Goal: Check status: Check status

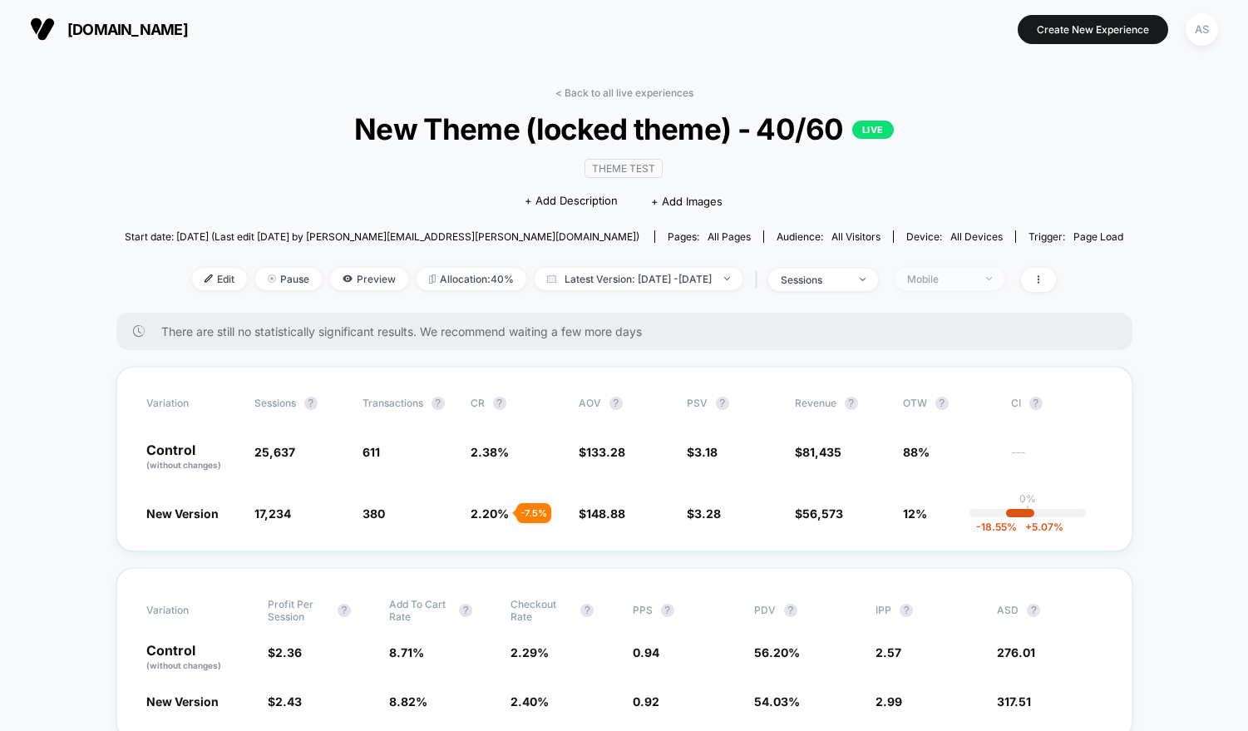
click at [964, 268] on span "Mobile" at bounding box center [950, 279] width 110 height 22
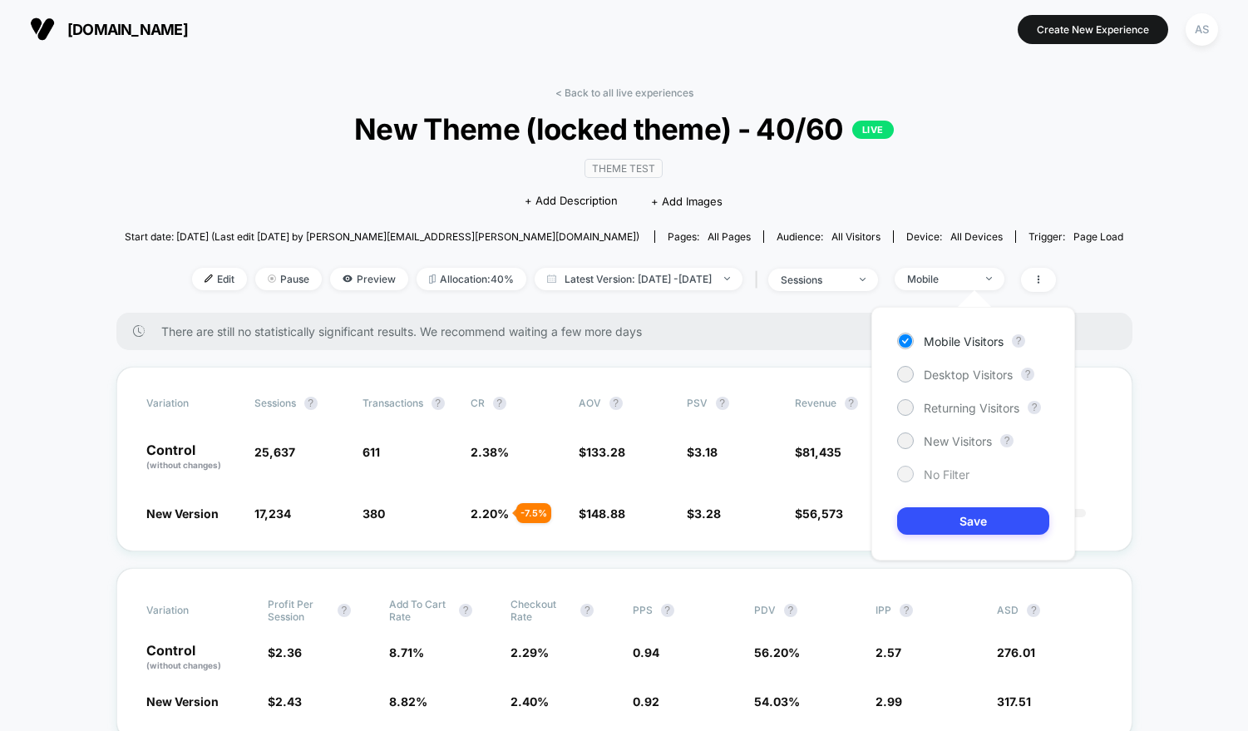
click at [924, 473] on span "No Filter" at bounding box center [947, 474] width 46 height 14
click at [946, 524] on button "Save" at bounding box center [973, 520] width 152 height 27
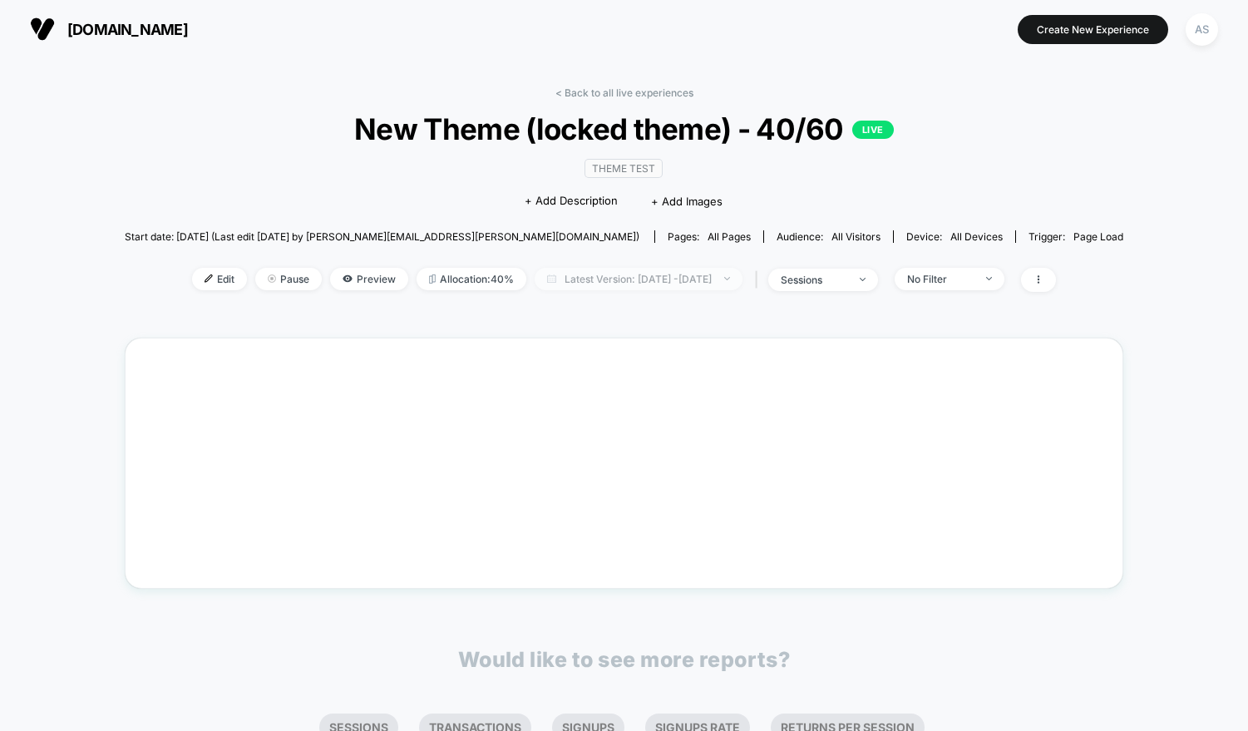
click at [634, 282] on span "Latest Version: Aug 8, 2025 - Aug 11, 2025" at bounding box center [639, 279] width 208 height 22
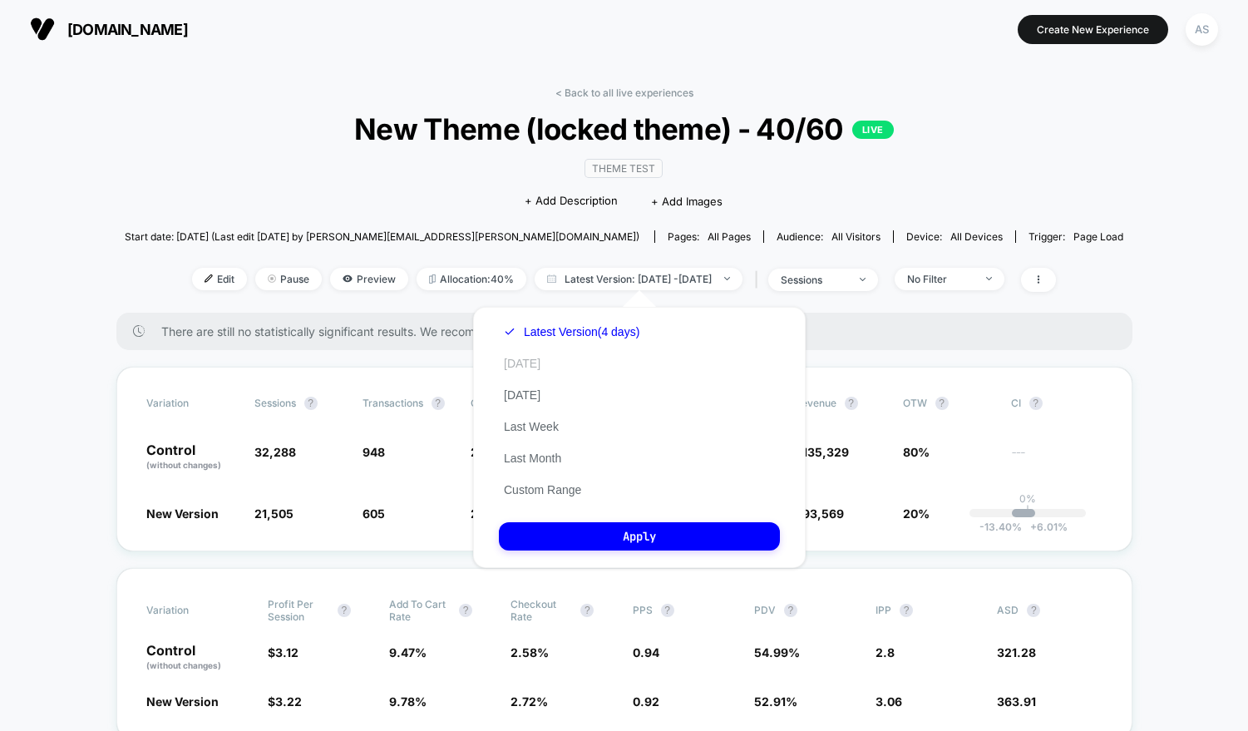
click at [532, 361] on button "Today" at bounding box center [522, 363] width 47 height 15
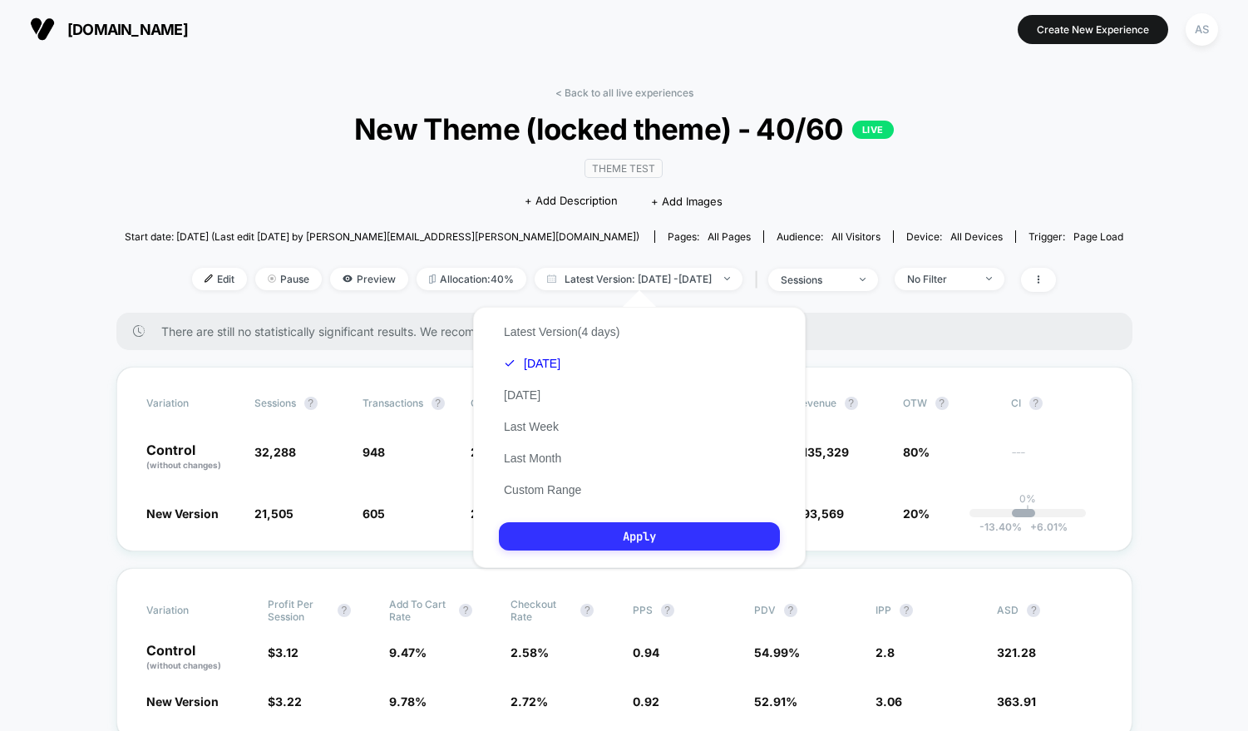
click at [613, 531] on button "Apply" at bounding box center [639, 536] width 281 height 28
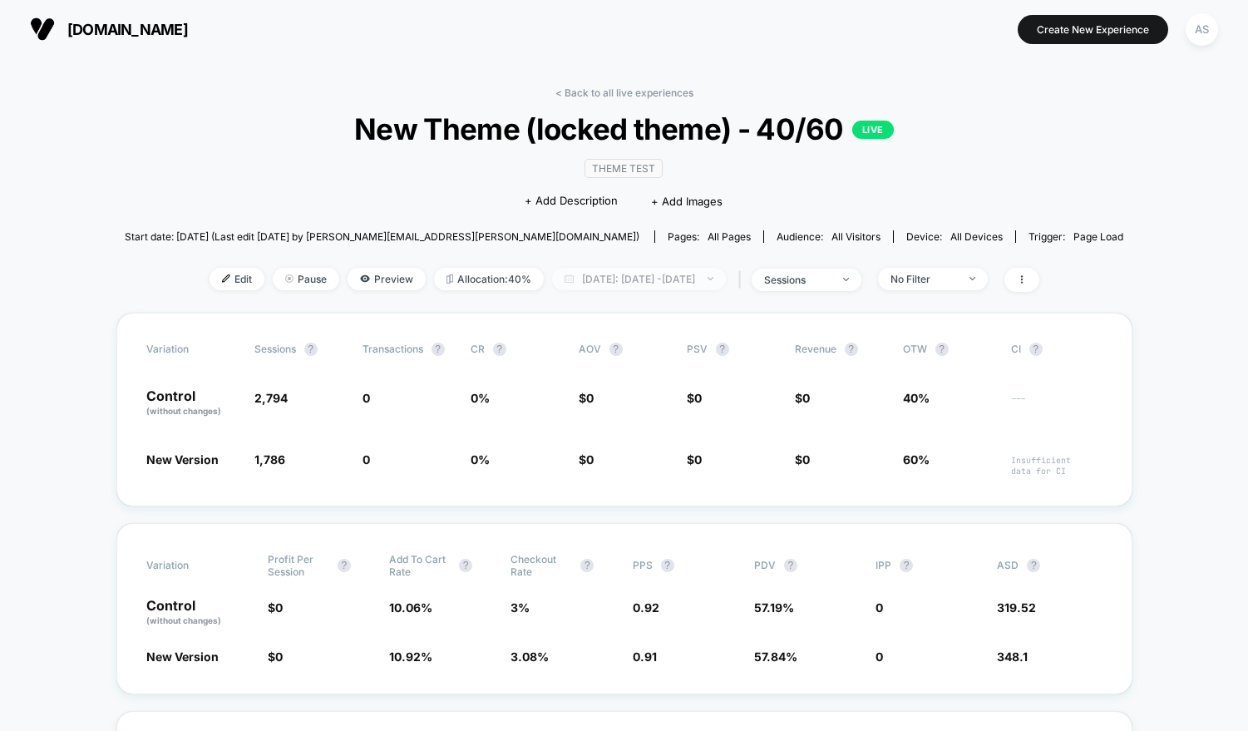
click at [585, 284] on span "Today: Aug 11, 2025 - Aug 11, 2025" at bounding box center [639, 279] width 174 height 22
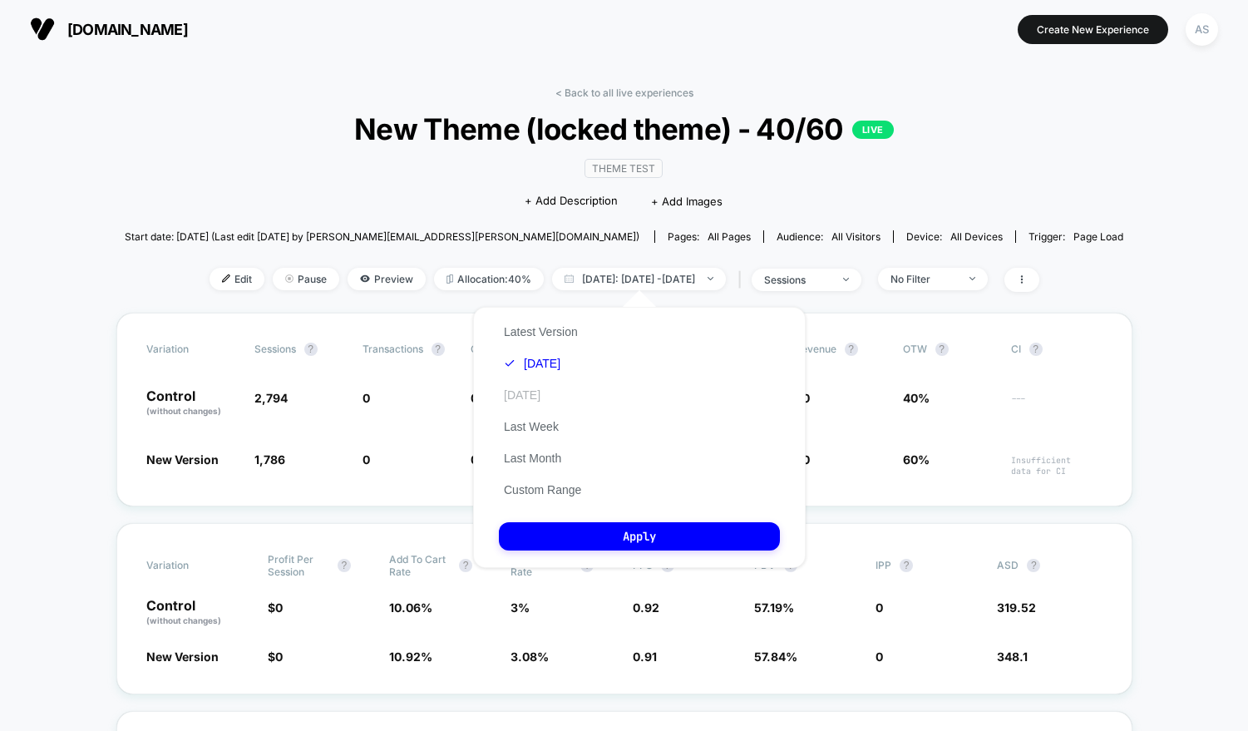
click at [535, 393] on button "Yesterday" at bounding box center [522, 395] width 47 height 15
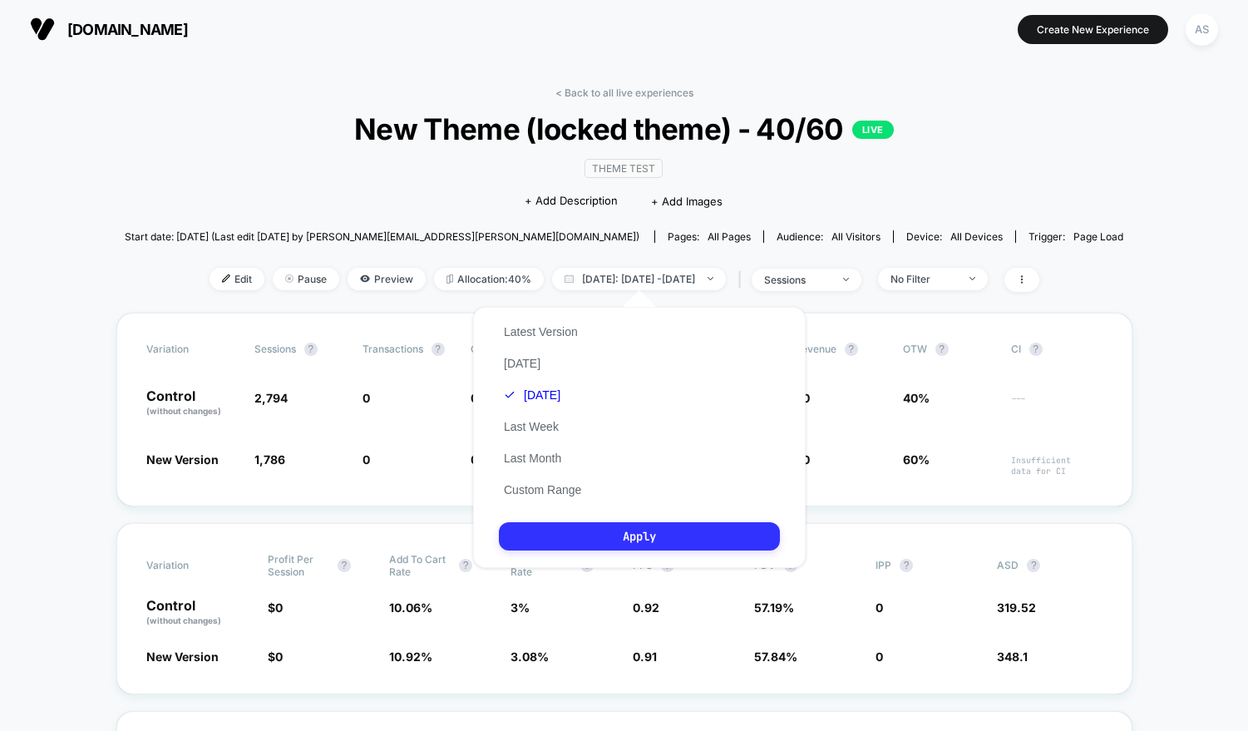
click at [559, 537] on button "Apply" at bounding box center [639, 536] width 281 height 28
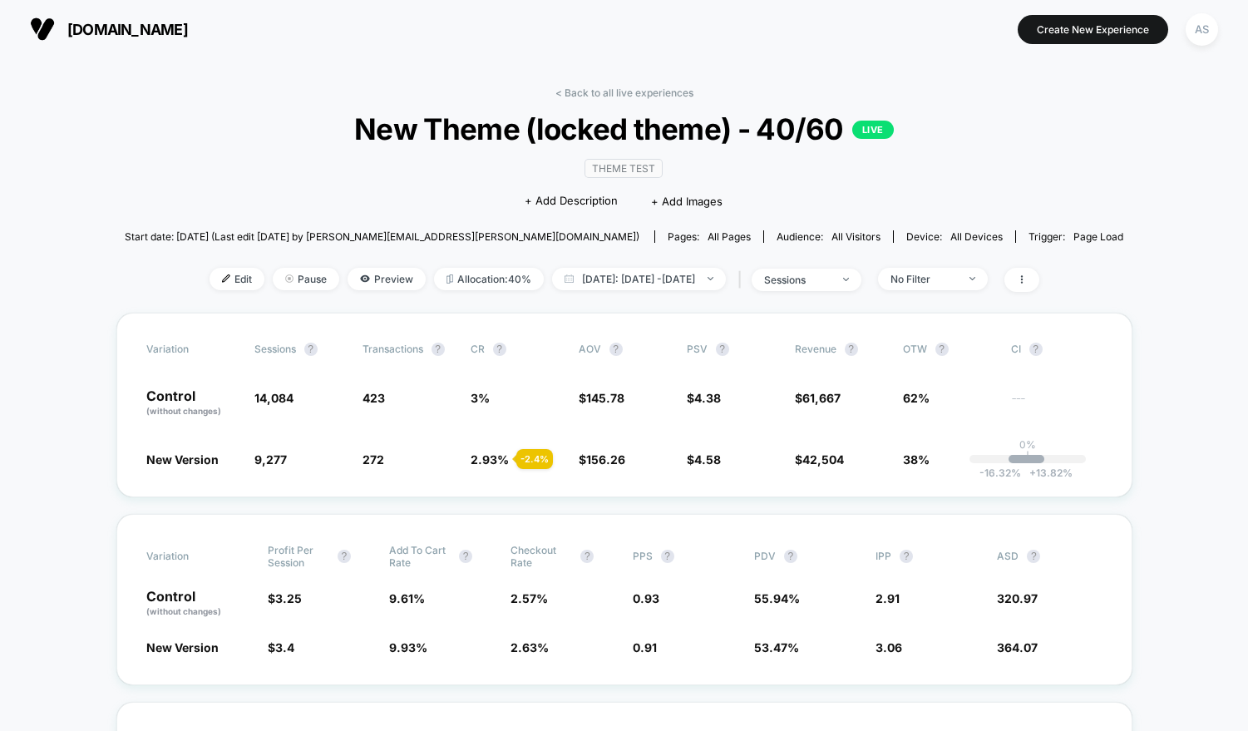
click at [610, 299] on div "< Back to all live experiences New Theme (locked theme) - 40/60 LIVE Theme Test…" at bounding box center [624, 199] width 999 height 226
click at [585, 276] on span "Yesterday: Aug 10, 2025 - Aug 10, 2025" at bounding box center [639, 279] width 174 height 22
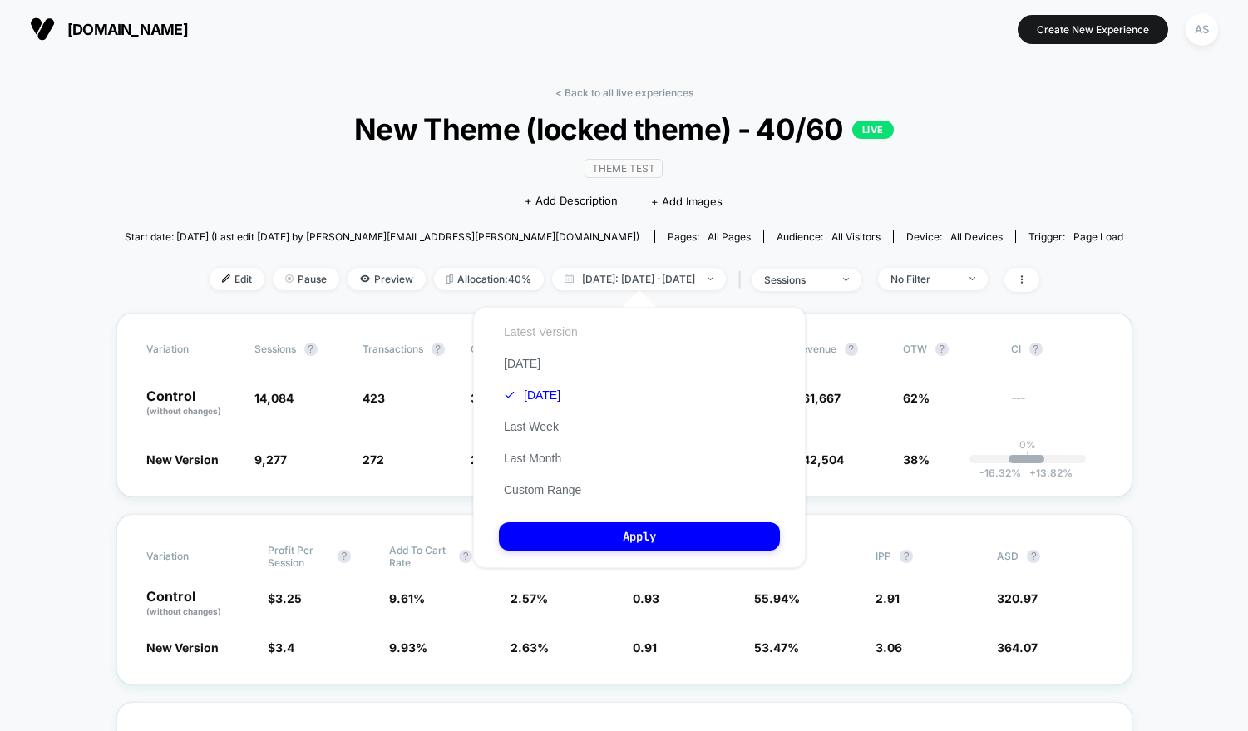
click at [550, 333] on button "Latest Version" at bounding box center [541, 331] width 84 height 15
click at [607, 545] on button "Apply" at bounding box center [639, 536] width 281 height 28
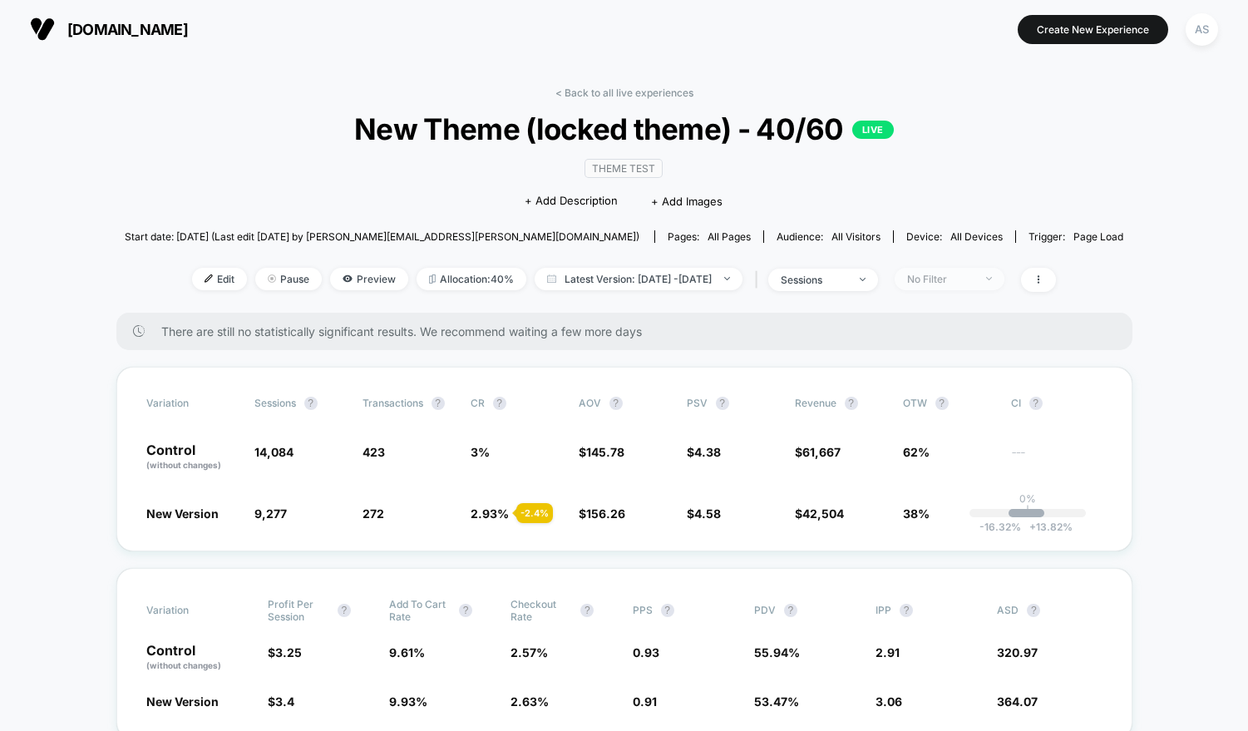
click at [959, 279] on div "No Filter" at bounding box center [940, 279] width 67 height 12
